Goal: Navigation & Orientation: Go to known website

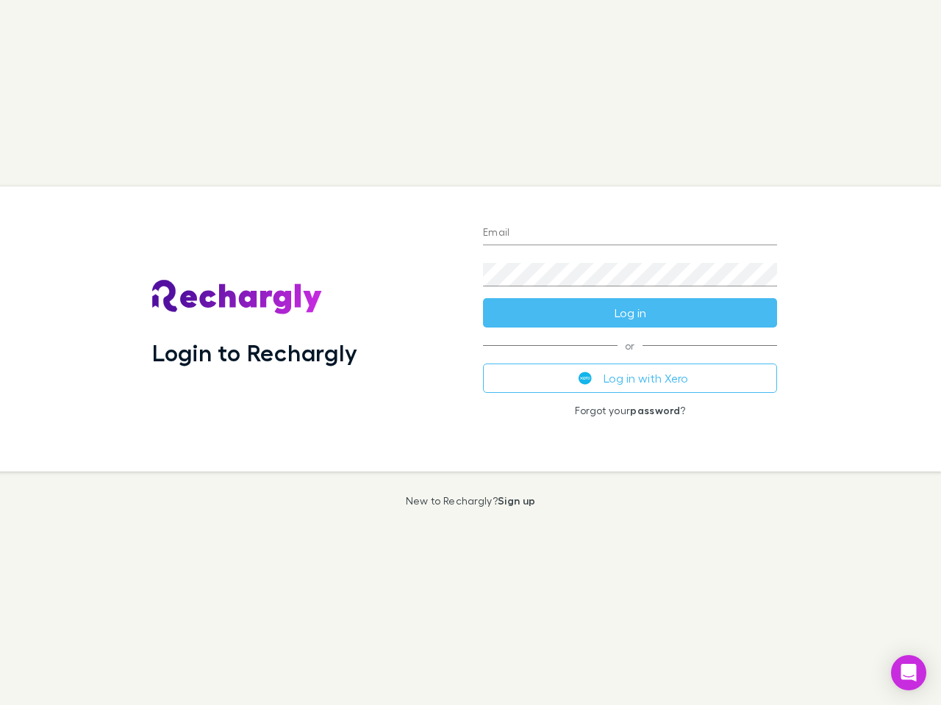
click at [470, 353] on div "Login to Rechargly" at bounding box center [305, 329] width 331 height 285
click at [630, 234] on input "Email" at bounding box center [630, 234] width 294 height 24
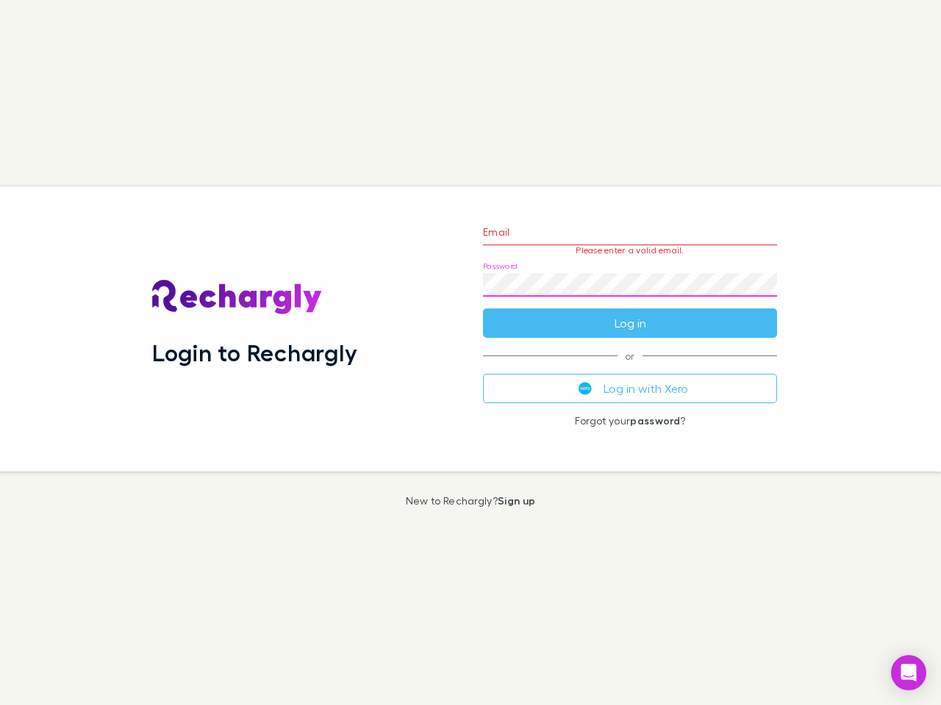
click at [630, 313] on form "Email Please enter a valid email. Password Log in" at bounding box center [630, 274] width 294 height 128
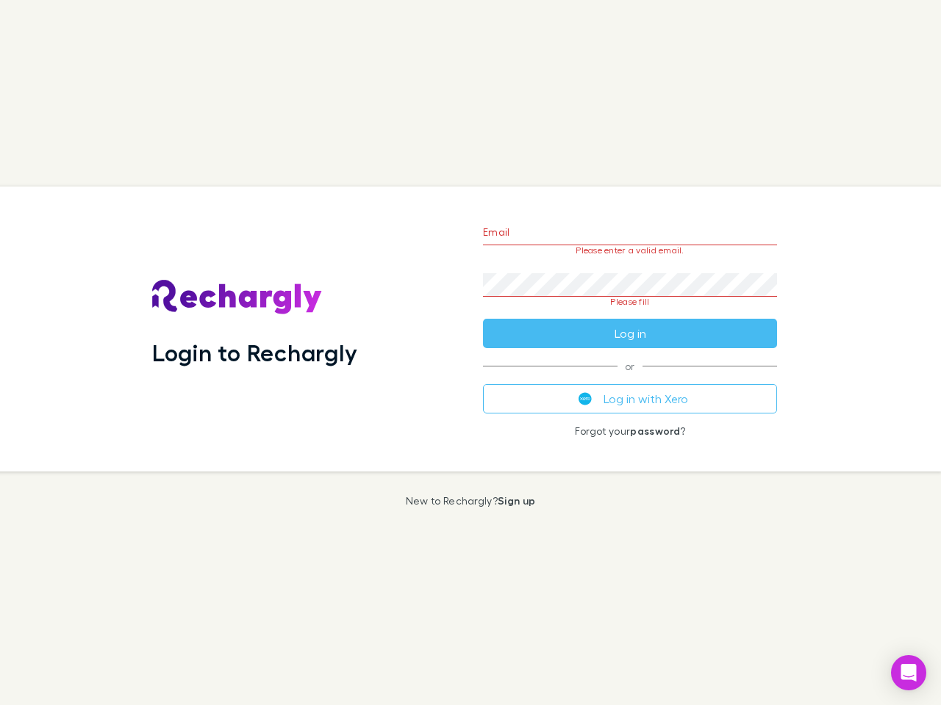
click at [630, 378] on div "Email Please enter a valid email. Password Please fill Log in or Log in with Xe…" at bounding box center [629, 329] width 317 height 285
click at [908, 673] on icon "Open Intercom Messenger" at bounding box center [908, 673] width 15 height 18
